Goal: Task Accomplishment & Management: Manage account settings

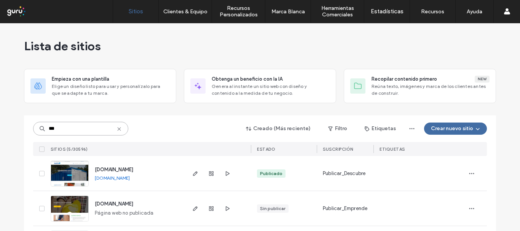
click at [84, 130] on input "***" at bounding box center [80, 129] width 95 height 14
paste input "**********"
type input "**********"
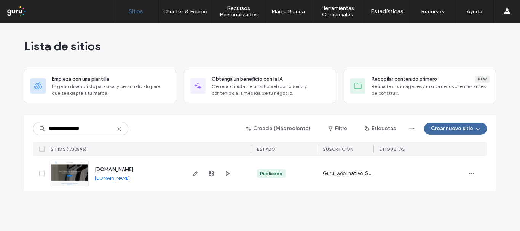
click at [133, 168] on span "[DOMAIN_NAME]" at bounding box center [114, 170] width 38 height 6
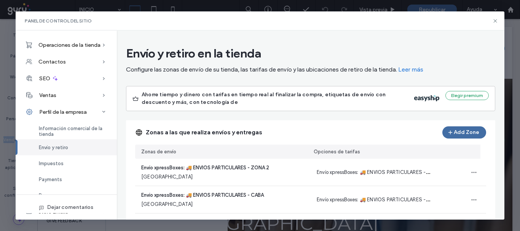
scroll to position [81, 0]
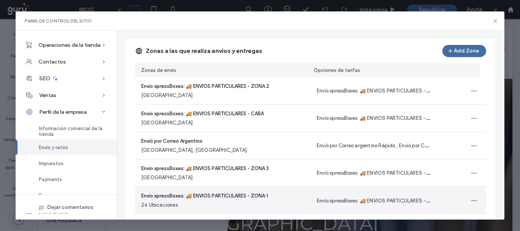
click at [257, 196] on span "Envío xpressBoxes: 🚚 ENVIOS PARTICULARES - ZONA 1" at bounding box center [204, 196] width 127 height 8
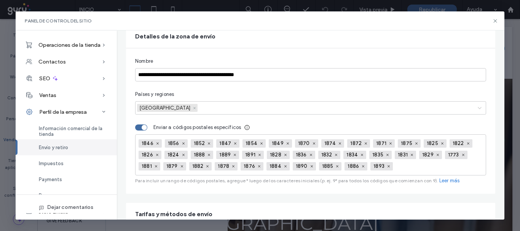
scroll to position [42, 0]
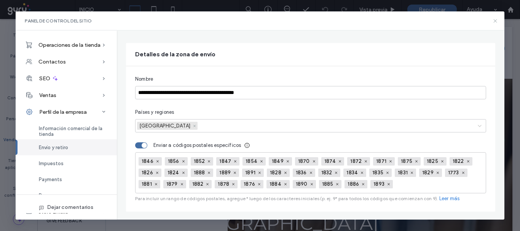
drag, startPoint x: 494, startPoint y: 21, endPoint x: 253, endPoint y: 126, distance: 262.7
click at [494, 21] on icon at bounding box center [495, 21] width 6 height 6
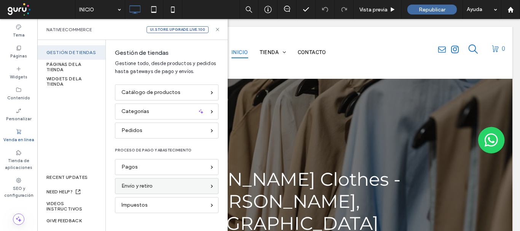
click at [169, 186] on div "Envío y retiro" at bounding box center [163, 186] width 84 height 8
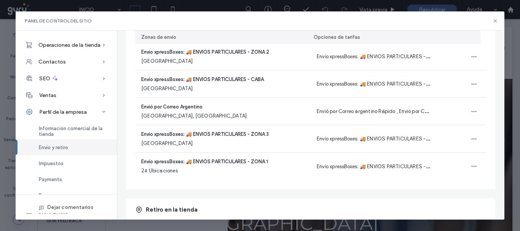
scroll to position [118, 0]
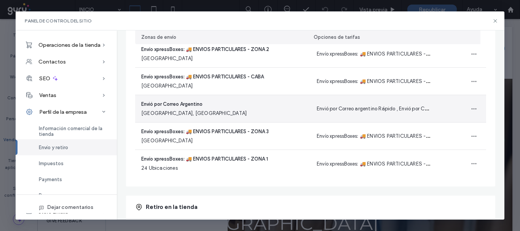
click at [226, 110] on span "[GEOGRAPHIC_DATA], [GEOGRAPHIC_DATA]" at bounding box center [193, 114] width 105 height 8
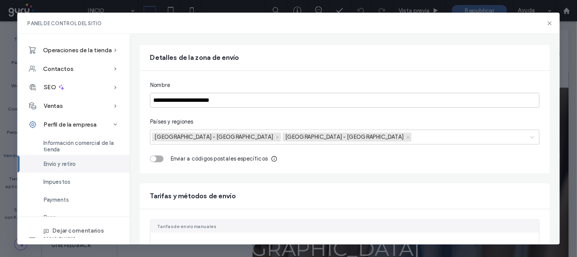
scroll to position [41, 0]
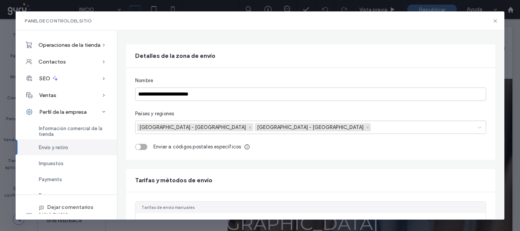
click at [366, 128] on icon "Remove Argentina - Buenos Aires" at bounding box center [367, 127] width 3 height 3
click at [252, 127] on div "Remove Argentina - Ciudad Autónoma de Buenos Aires" at bounding box center [250, 127] width 6 height 8
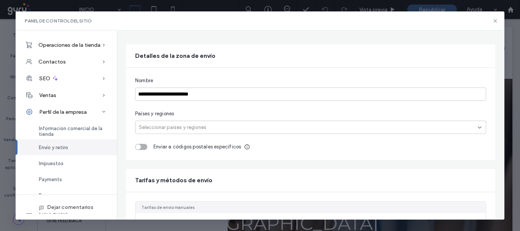
click at [175, 126] on div at bounding box center [304, 127] width 335 height 8
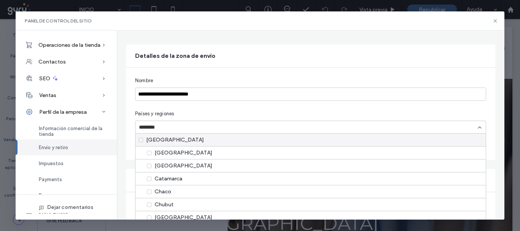
type input "*********"
click at [262, 139] on div "[GEOGRAPHIC_DATA]" at bounding box center [310, 140] width 350 height 13
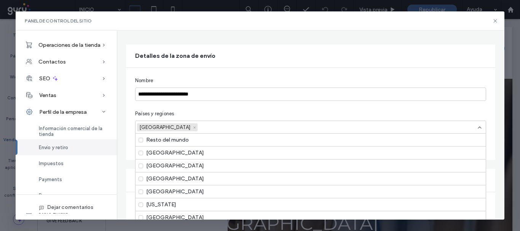
click at [199, 124] on div at bounding box center [335, 127] width 273 height 8
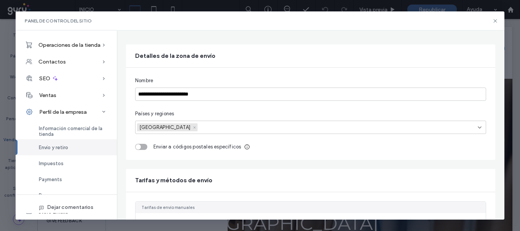
click at [238, 128] on div at bounding box center [335, 127] width 273 height 8
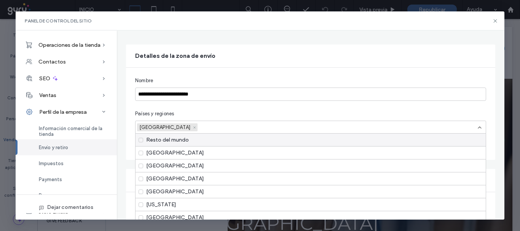
click at [193, 126] on icon "Remove Argentina" at bounding box center [194, 127] width 3 height 3
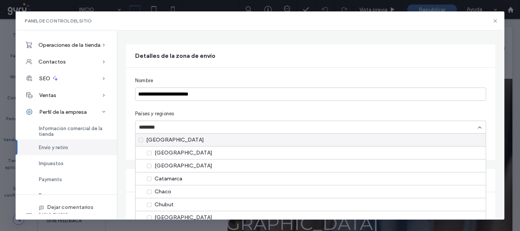
type input "*********"
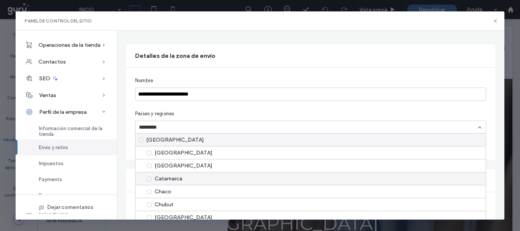
click at [230, 180] on div "Catamarca" at bounding box center [310, 178] width 350 height 13
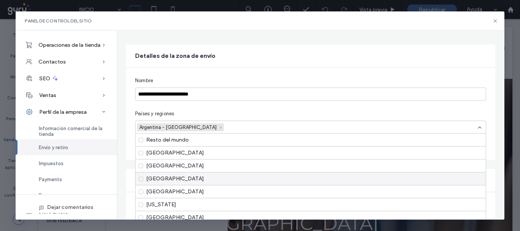
click at [223, 183] on div "[GEOGRAPHIC_DATA]" at bounding box center [310, 178] width 350 height 13
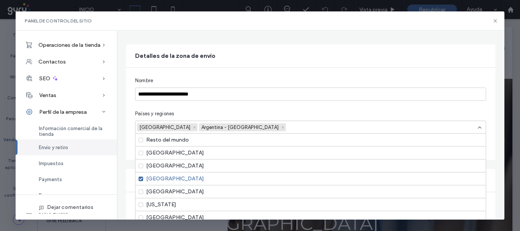
click at [223, 183] on div "[GEOGRAPHIC_DATA]" at bounding box center [310, 178] width 350 height 13
click at [219, 126] on icon "Remove Argentina - Catamarca" at bounding box center [220, 127] width 3 height 3
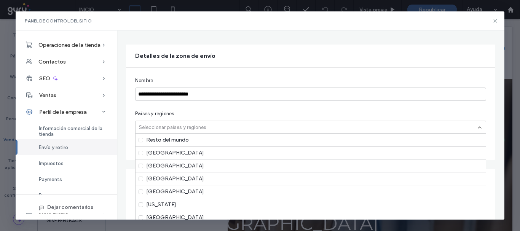
click at [375, 64] on div "Detalles de la zona de envío" at bounding box center [310, 56] width 369 height 23
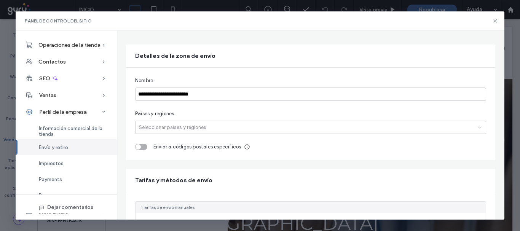
drag, startPoint x: 452, startPoint y: 0, endPoint x: 222, endPoint y: 140, distance: 269.2
click at [222, 140] on div "**********" at bounding box center [310, 114] width 369 height 92
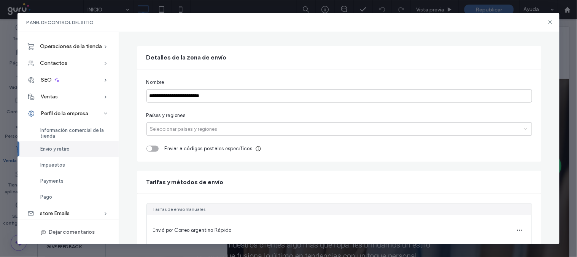
scroll to position [40, 0]
click at [196, 127] on div at bounding box center [333, 129] width 370 height 8
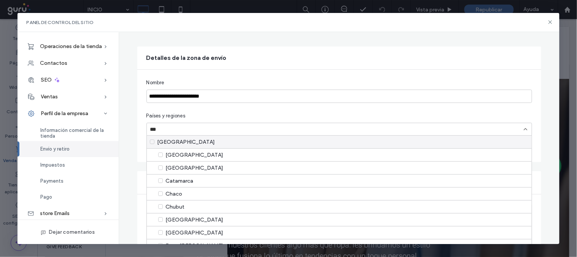
type input "***"
click at [203, 118] on div "Países y regiones" at bounding box center [340, 116] width 386 height 8
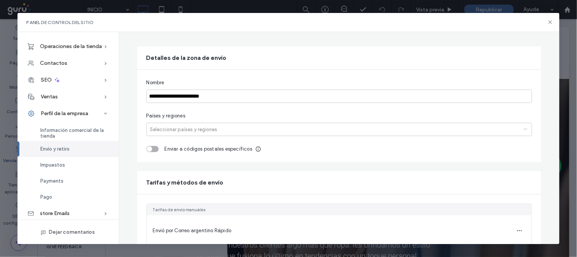
click at [189, 130] on div at bounding box center [333, 129] width 370 height 8
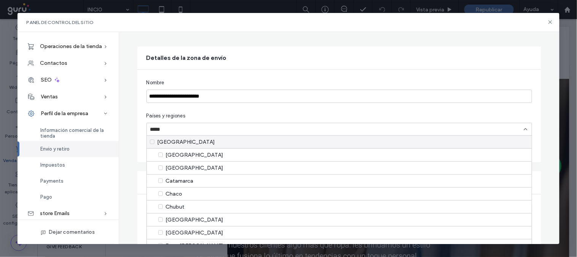
type input "*********"
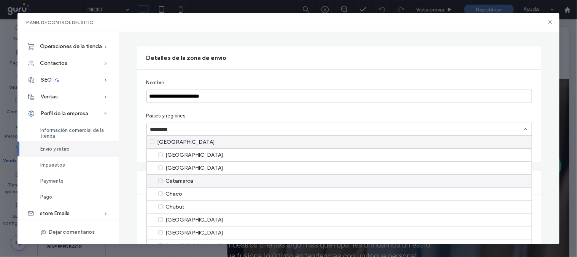
click at [192, 180] on div "Catamarca" at bounding box center [339, 180] width 385 height 13
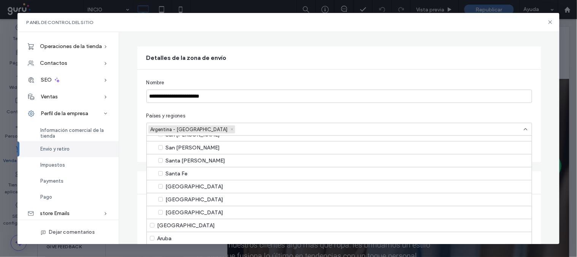
scroll to position [0, 0]
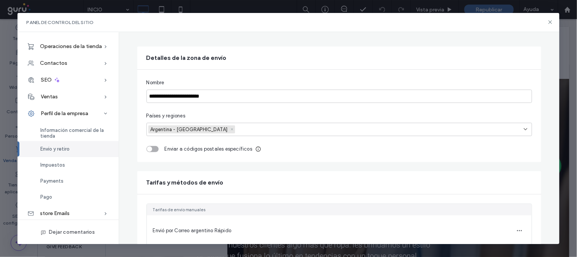
click at [237, 130] on div at bounding box center [378, 129] width 282 height 8
click at [229, 128] on div "Remove Argentina - Catamarca" at bounding box center [232, 129] width 6 height 8
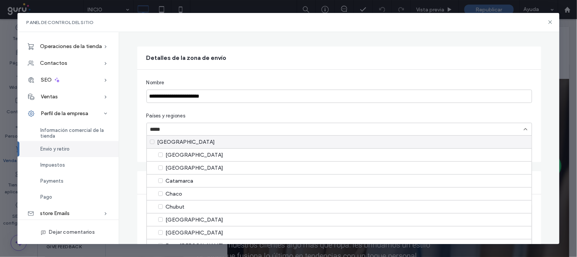
type input "*********"
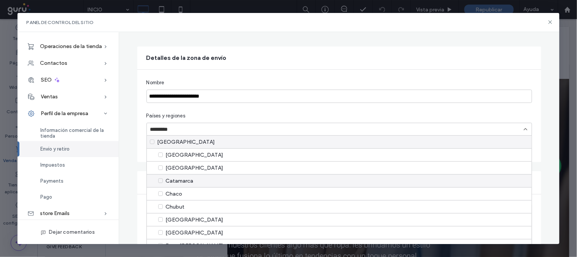
click at [157, 181] on div "Catamarca" at bounding box center [339, 180] width 385 height 13
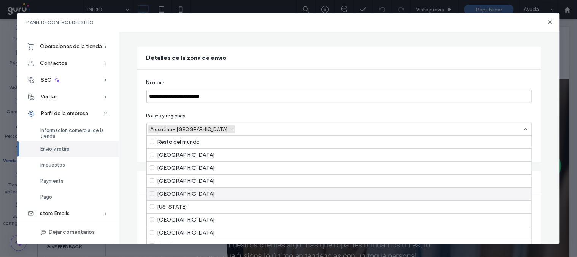
click at [157, 189] on div "[GEOGRAPHIC_DATA]" at bounding box center [339, 193] width 385 height 13
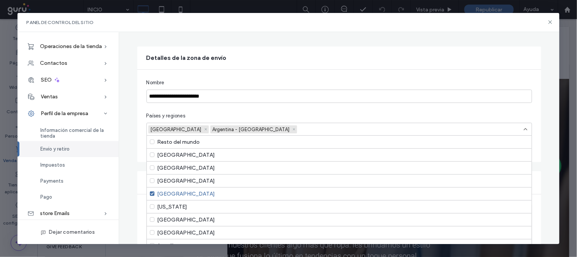
click at [291, 127] on div "Remove Argentina - Catamarca" at bounding box center [294, 129] width 6 height 8
click at [205, 128] on use "Remove Algeria" at bounding box center [206, 129] width 2 height 2
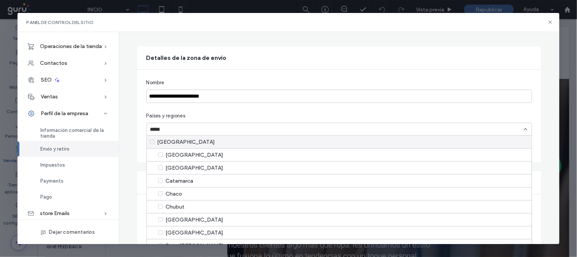
type input "*********"
click at [196, 143] on div "[GEOGRAPHIC_DATA]" at bounding box center [339, 141] width 385 height 13
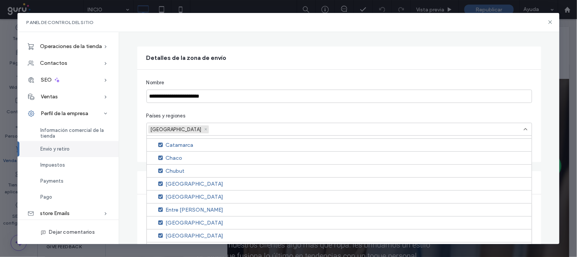
scroll to position [102, 0]
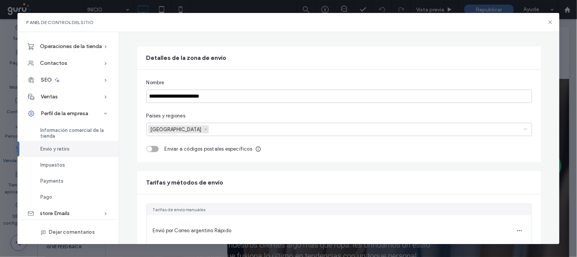
drag, startPoint x: 531, startPoint y: 147, endPoint x: 169, endPoint y: 133, distance: 362.2
click at [178, 133] on div "[GEOGRAPHIC_DATA]" at bounding box center [333, 129] width 373 height 11
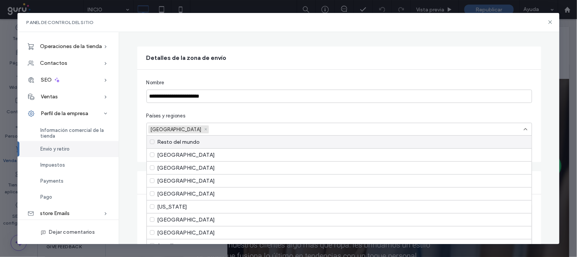
click at [164, 131] on div "[GEOGRAPHIC_DATA]" at bounding box center [175, 129] width 54 height 8
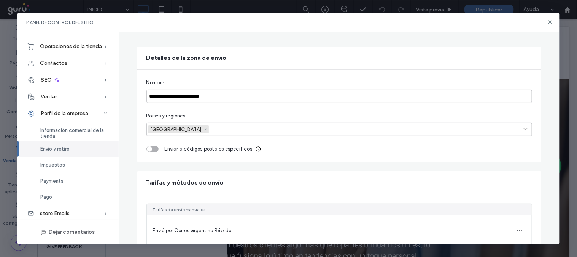
click at [164, 131] on div "[GEOGRAPHIC_DATA]" at bounding box center [175, 129] width 54 height 8
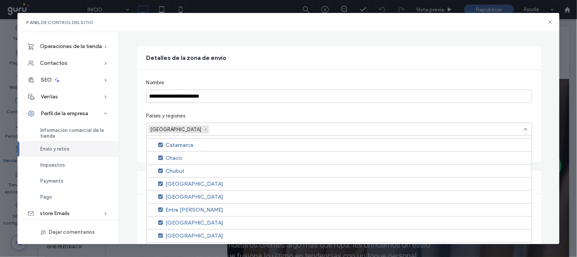
scroll to position [153, 0]
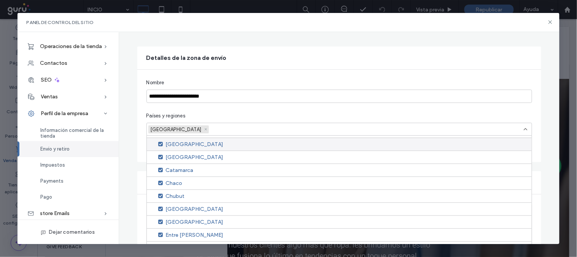
click at [160, 143] on div "[GEOGRAPHIC_DATA]" at bounding box center [339, 143] width 385 height 13
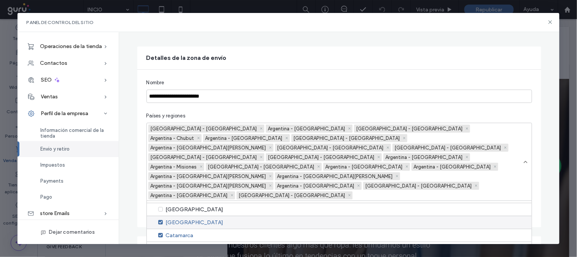
click at [174, 215] on div "[GEOGRAPHIC_DATA]" at bounding box center [339, 221] width 385 height 13
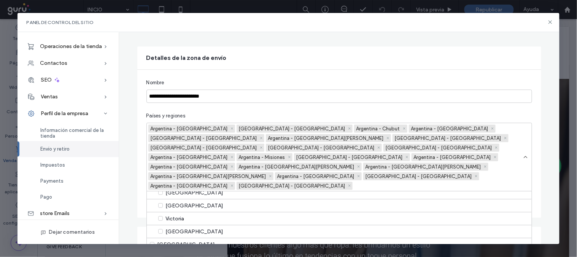
scroll to position [25, 0]
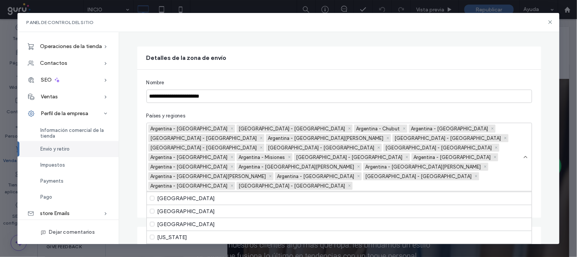
click at [511, 108] on div "**********" at bounding box center [339, 144] width 404 height 148
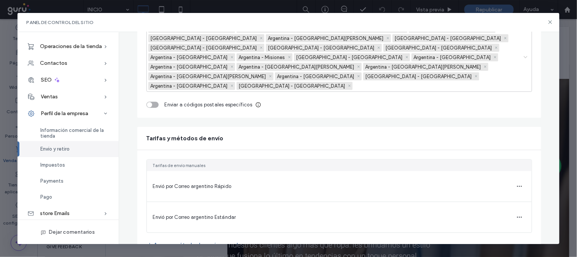
scroll to position [0, 0]
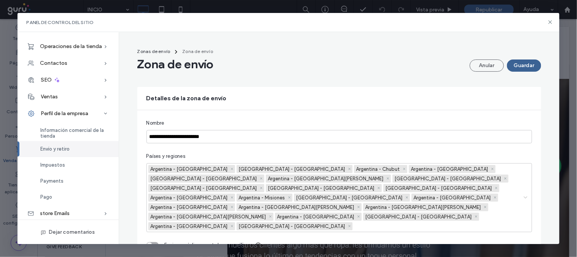
click at [520, 62] on button "Guardar" at bounding box center [524, 65] width 34 height 12
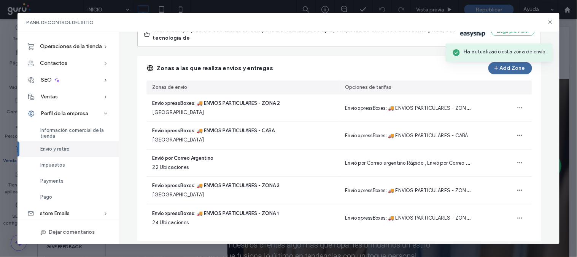
scroll to position [78, 0]
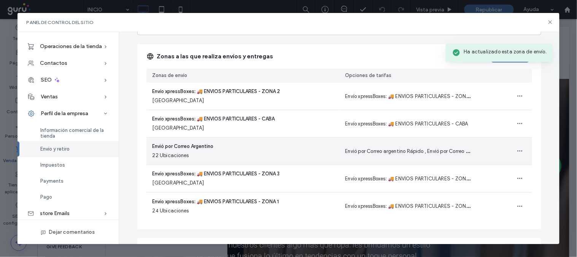
click at [333, 155] on div "Envió por Correo Argentino 22 Ubicaciones" at bounding box center [243, 150] width 193 height 27
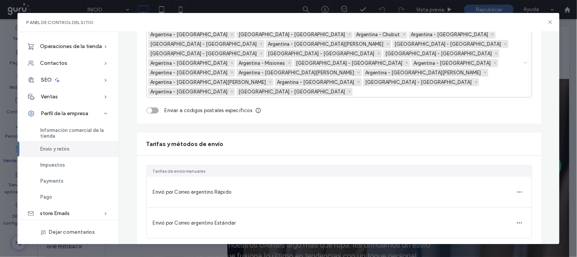
scroll to position [140, 0]
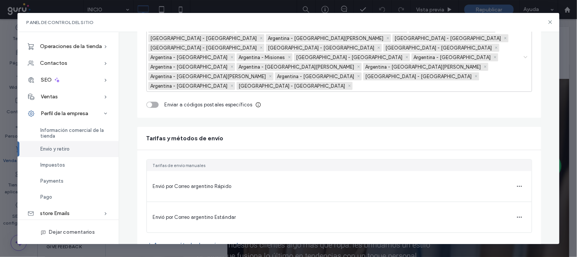
click at [203, 214] on span "Envió por Correo argentino Estándar" at bounding box center [194, 217] width 83 height 6
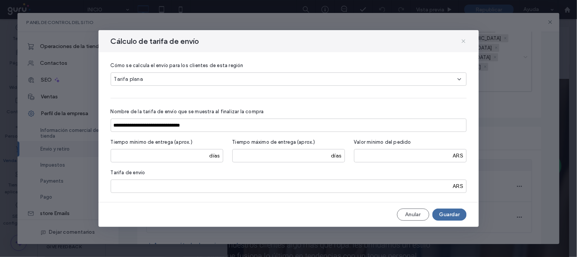
click at [464, 43] on icon at bounding box center [464, 41] width 6 height 6
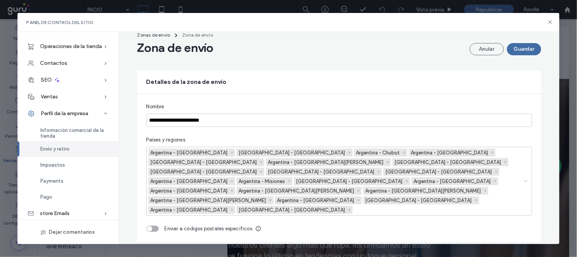
scroll to position [14, 0]
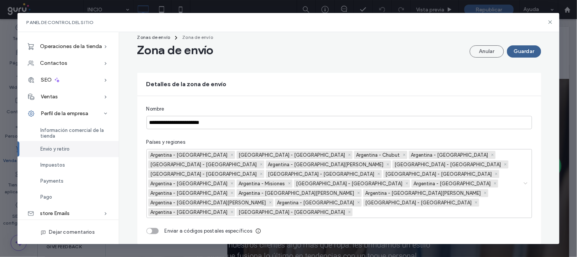
click at [520, 48] on button "Guardar" at bounding box center [524, 51] width 34 height 12
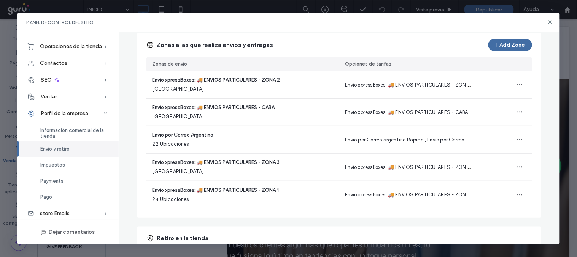
scroll to position [91, 0]
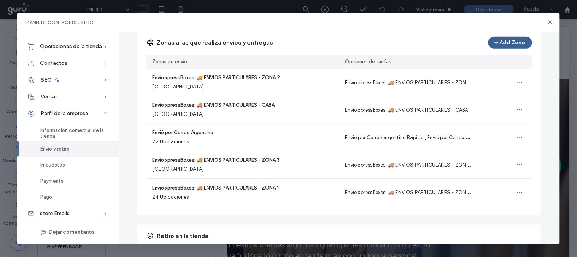
click at [507, 37] on button "Add Zone" at bounding box center [511, 43] width 44 height 12
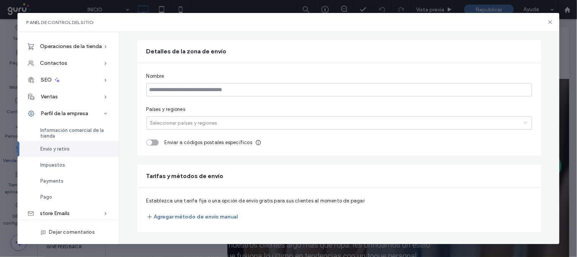
scroll to position [60, 0]
click at [196, 89] on input at bounding box center [340, 89] width 386 height 13
type input "**********"
drag, startPoint x: 170, startPoint y: 127, endPoint x: 179, endPoint y: 122, distance: 11.1
click at [170, 127] on div "Seleccionar países y regiones" at bounding box center [333, 122] width 373 height 11
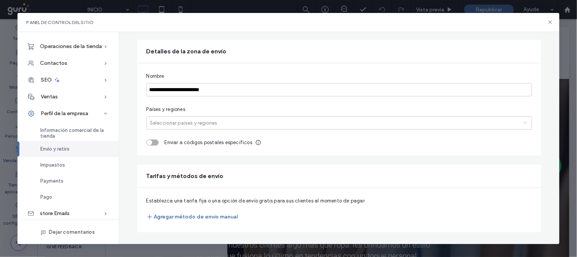
click at [179, 117] on div "Seleccionar países y regiones" at bounding box center [333, 122] width 373 height 11
click at [179, 123] on div at bounding box center [333, 123] width 370 height 8
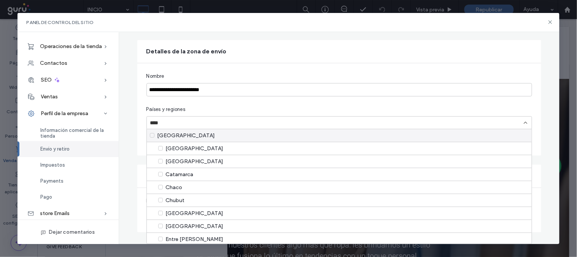
type input "*********"
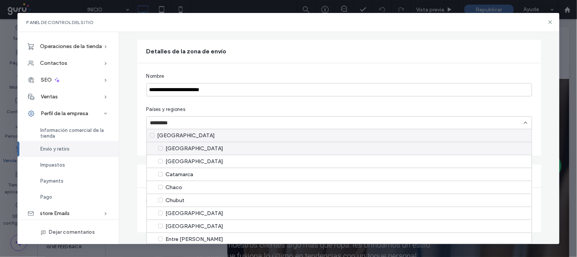
click at [183, 149] on div "[GEOGRAPHIC_DATA]" at bounding box center [339, 148] width 385 height 13
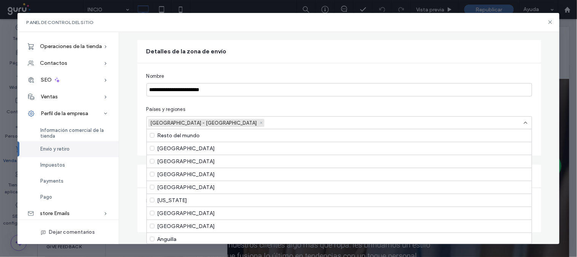
click at [260, 122] on icon "Remove Argentina - Ciudad Autónoma de Buenos Aires" at bounding box center [261, 122] width 3 height 3
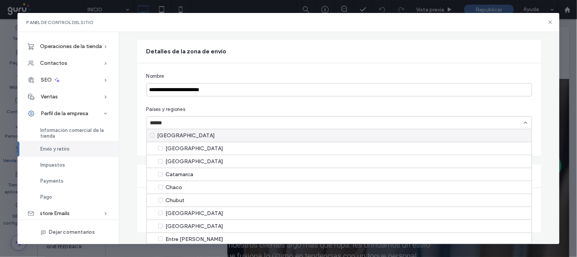
type input "*********"
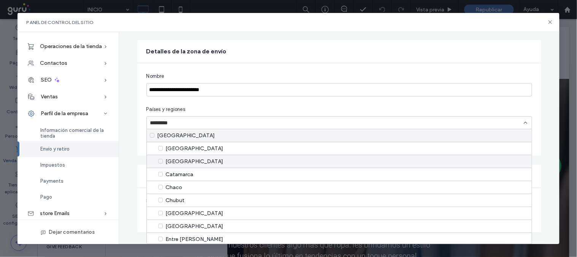
click at [183, 161] on div "[GEOGRAPHIC_DATA]" at bounding box center [339, 161] width 385 height 13
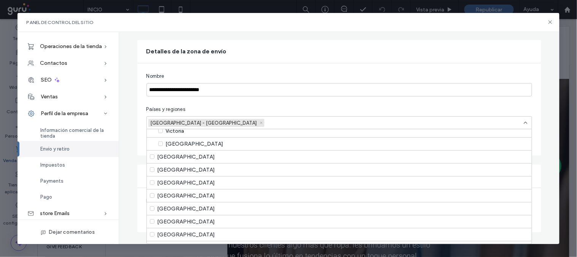
scroll to position [434, 0]
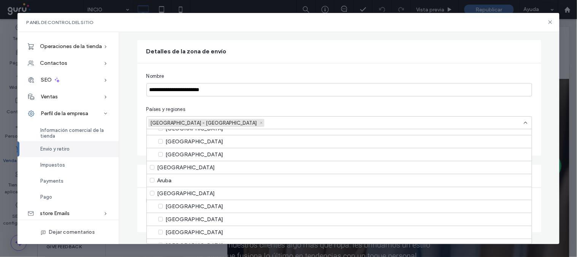
click at [520, 104] on div "**********" at bounding box center [339, 109] width 404 height 92
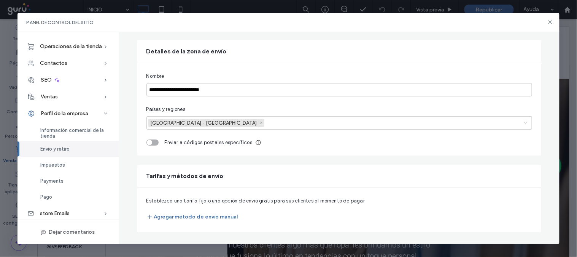
scroll to position [59, 0]
click at [154, 142] on div "toggle" at bounding box center [153, 143] width 12 height 6
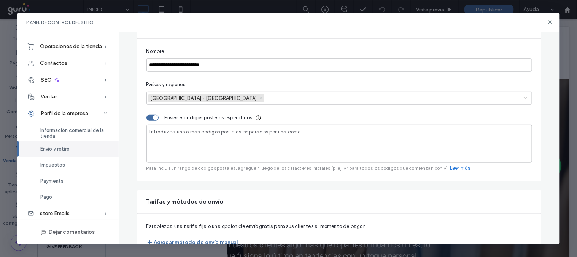
scroll to position [110, 0]
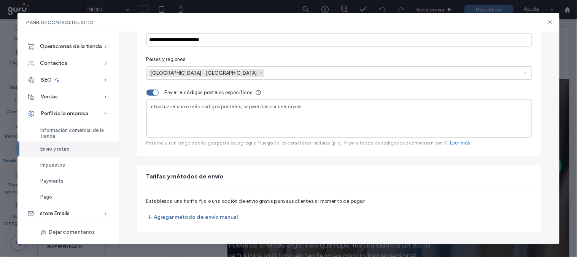
click at [231, 116] on input at bounding box center [339, 113] width 379 height 6
click at [179, 115] on input at bounding box center [339, 113] width 379 height 6
click at [306, 218] on div "Establezca una tarifa fija o una opción de envío gratis para sus clientes al mo…" at bounding box center [340, 210] width 386 height 26
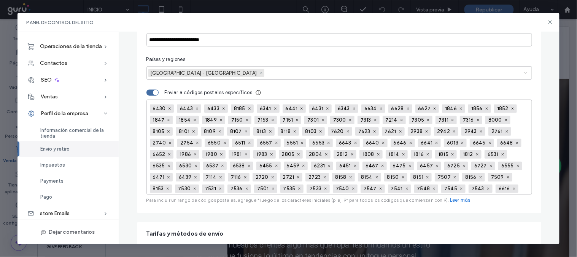
scroll to position [167, 0]
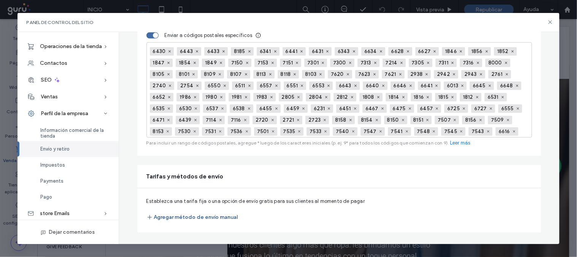
click at [190, 217] on button "Agregar método de envío manual" at bounding box center [193, 217] width 92 height 12
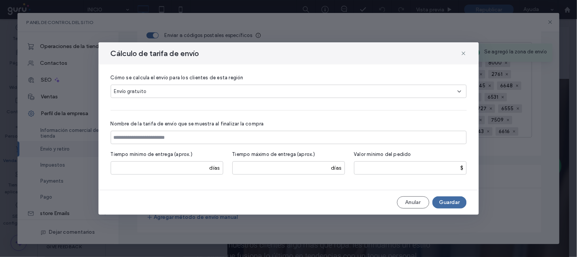
click at [182, 86] on div "Envío gratuito" at bounding box center [289, 90] width 356 height 13
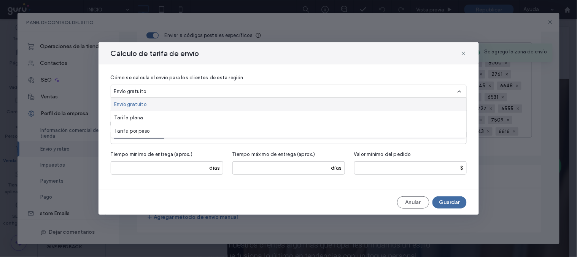
click at [134, 115] on span "Tarifa plana" at bounding box center [128, 118] width 29 height 8
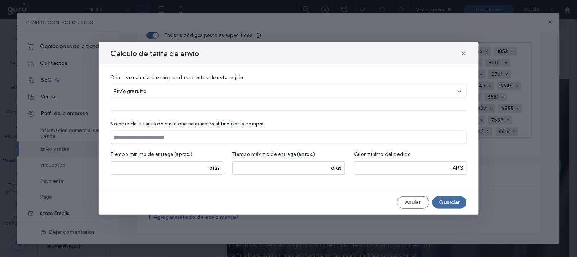
click at [159, 90] on div "Envío gratuito" at bounding box center [286, 92] width 344 height 8
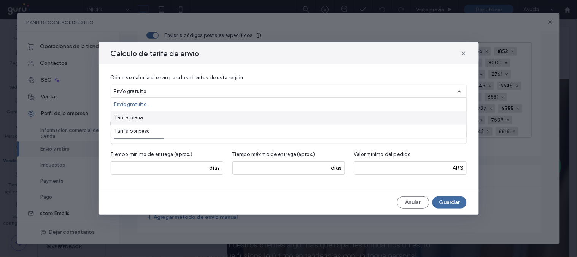
click at [154, 115] on div "Tarifa plana" at bounding box center [288, 117] width 355 height 13
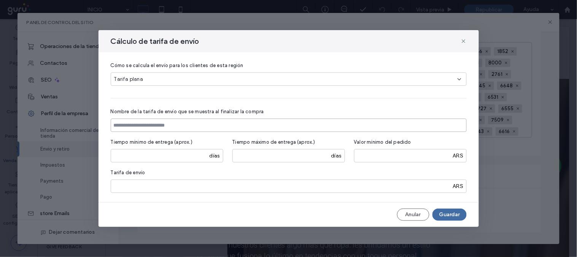
click at [155, 126] on input at bounding box center [289, 124] width 356 height 13
type input "**********"
click at [145, 195] on div "**********" at bounding box center [289, 127] width 381 height 150
click at [158, 178] on div "Tarifa de envío * ARS" at bounding box center [289, 180] width 356 height 24
click at [153, 192] on input "*" at bounding box center [289, 185] width 356 height 13
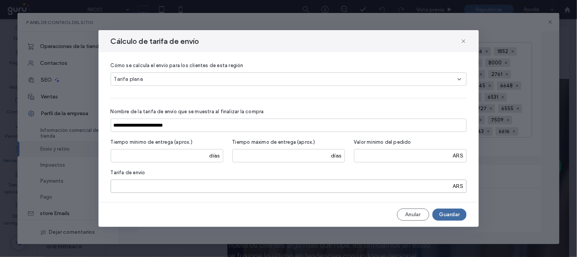
click at [180, 189] on input "*" at bounding box center [289, 185] width 356 height 13
type input "****"
click at [455, 210] on button "Guardar" at bounding box center [450, 214] width 34 height 12
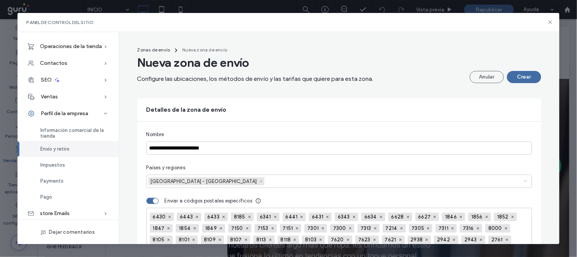
scroll to position [0, 0]
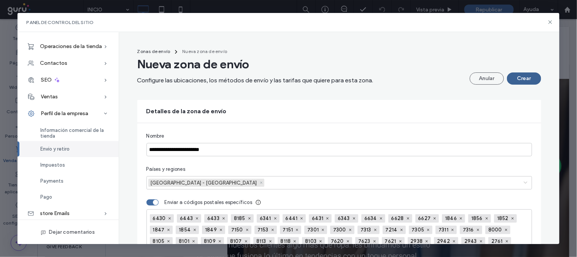
click at [520, 80] on button "Crear" at bounding box center [524, 78] width 34 height 12
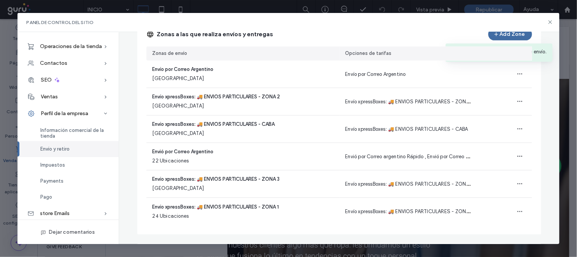
scroll to position [103, 0]
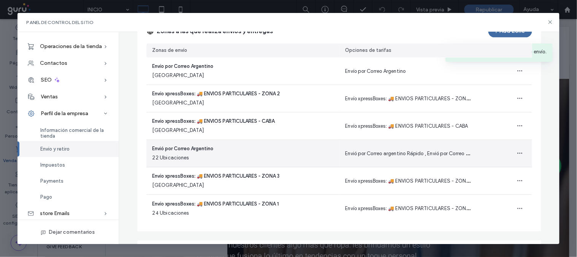
click at [375, 154] on span "Envió por Correo argentino Rápido , Envió por Correo argentino Estándar" at bounding box center [429, 152] width 166 height 7
click at [185, 150] on span "Envió por Correo Argentino" at bounding box center [183, 149] width 61 height 8
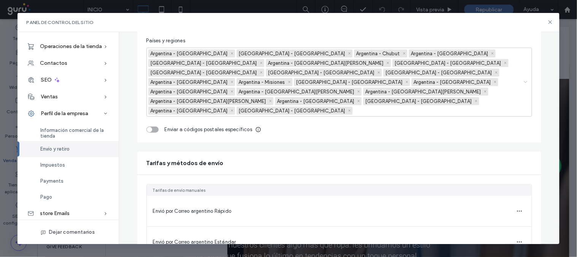
scroll to position [140, 0]
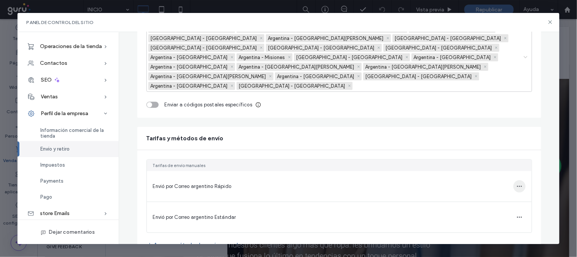
click at [517, 183] on icon "button" at bounding box center [520, 186] width 6 height 6
click at [466, 144] on div "Editar método de envío" at bounding box center [468, 150] width 80 height 14
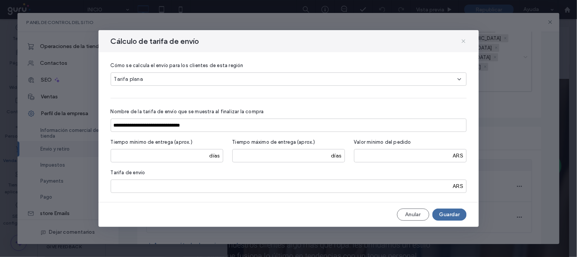
click at [465, 43] on icon at bounding box center [464, 41] width 6 height 6
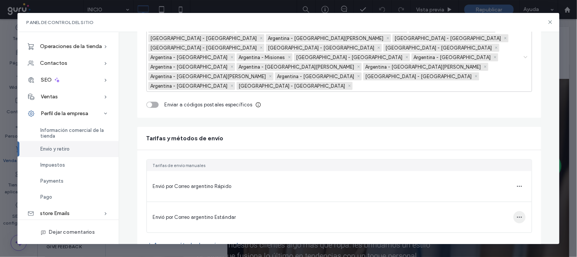
click at [514, 211] on span "button" at bounding box center [520, 217] width 12 height 12
click at [477, 181] on span "Editar método de envío" at bounding box center [470, 182] width 54 height 8
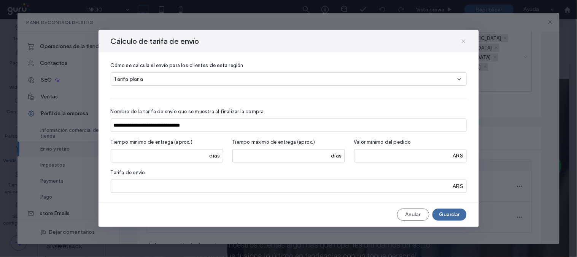
click at [462, 40] on use at bounding box center [463, 40] width 3 height 3
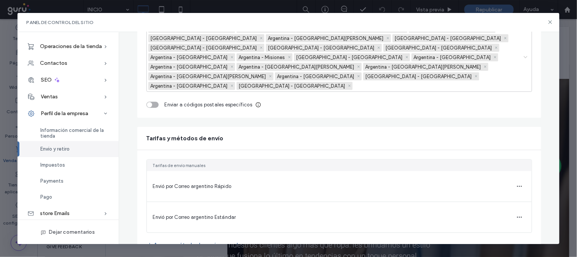
scroll to position [0, 0]
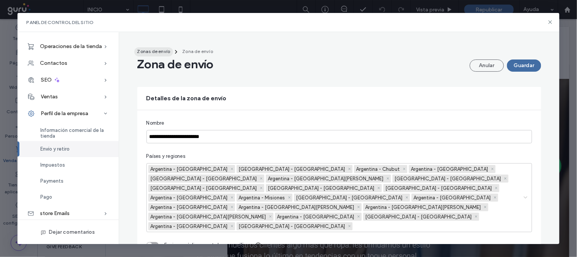
click at [151, 54] on span "Zonas de envío" at bounding box center [153, 51] width 33 height 6
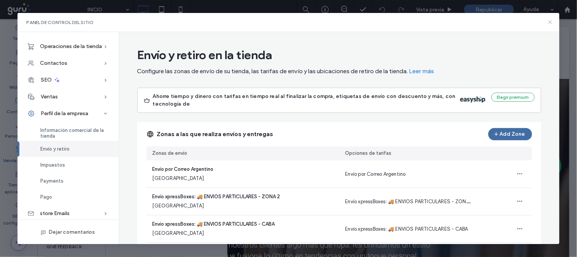
drag, startPoint x: 552, startPoint y: 21, endPoint x: 512, endPoint y: 3, distance: 44.3
click at [520, 21] on use at bounding box center [550, 22] width 3 height 3
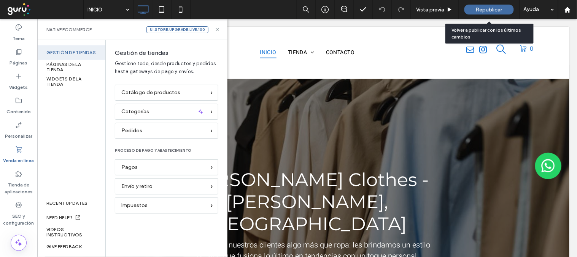
click at [497, 8] on span "Republicar" at bounding box center [489, 9] width 27 height 6
